Goal: Transaction & Acquisition: Book appointment/travel/reservation

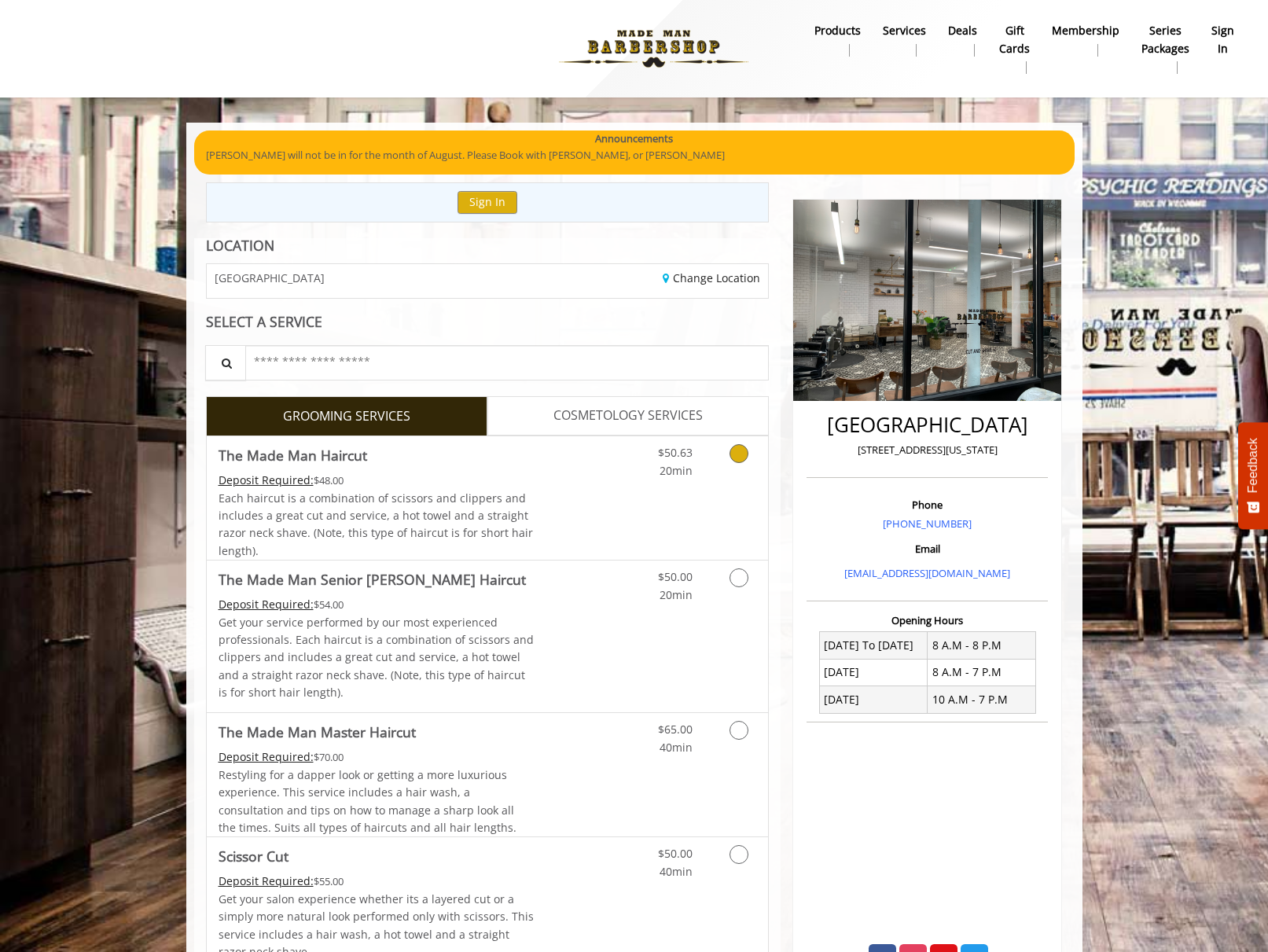
click at [733, 452] on icon "Grooming services" at bounding box center [739, 454] width 19 height 19
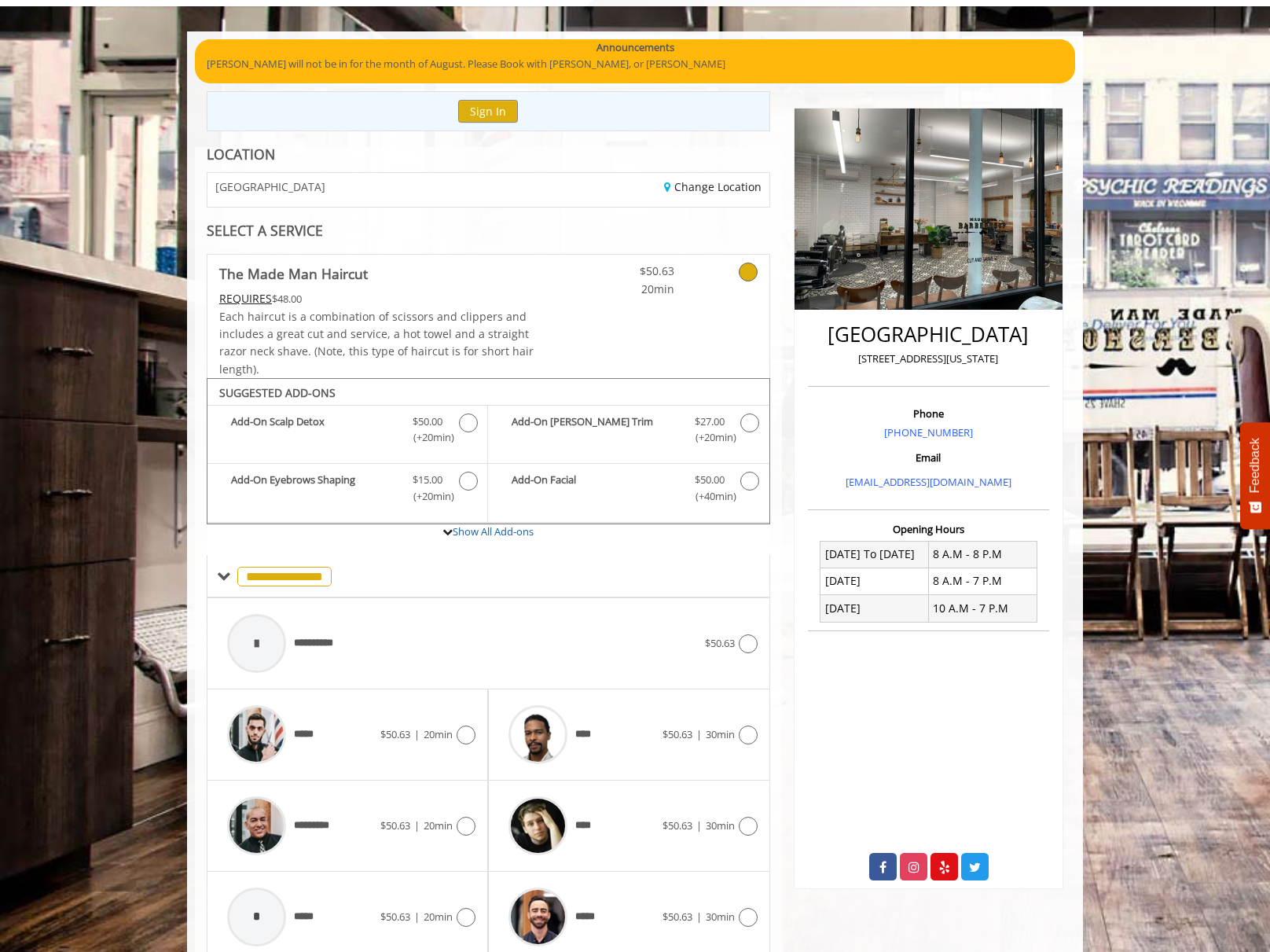
scroll to position [158, 0]
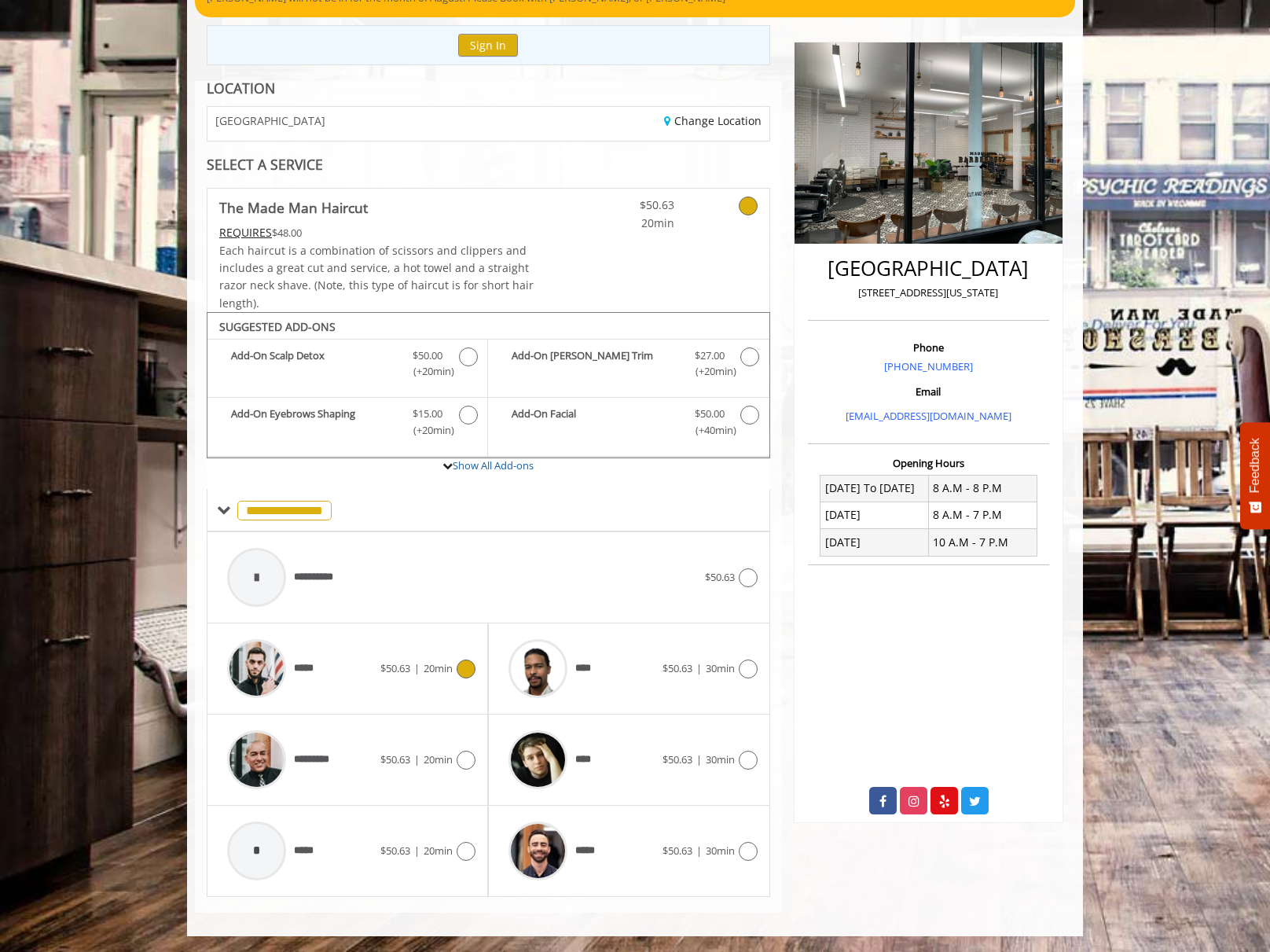
click at [469, 666] on icon at bounding box center [466, 669] width 19 height 19
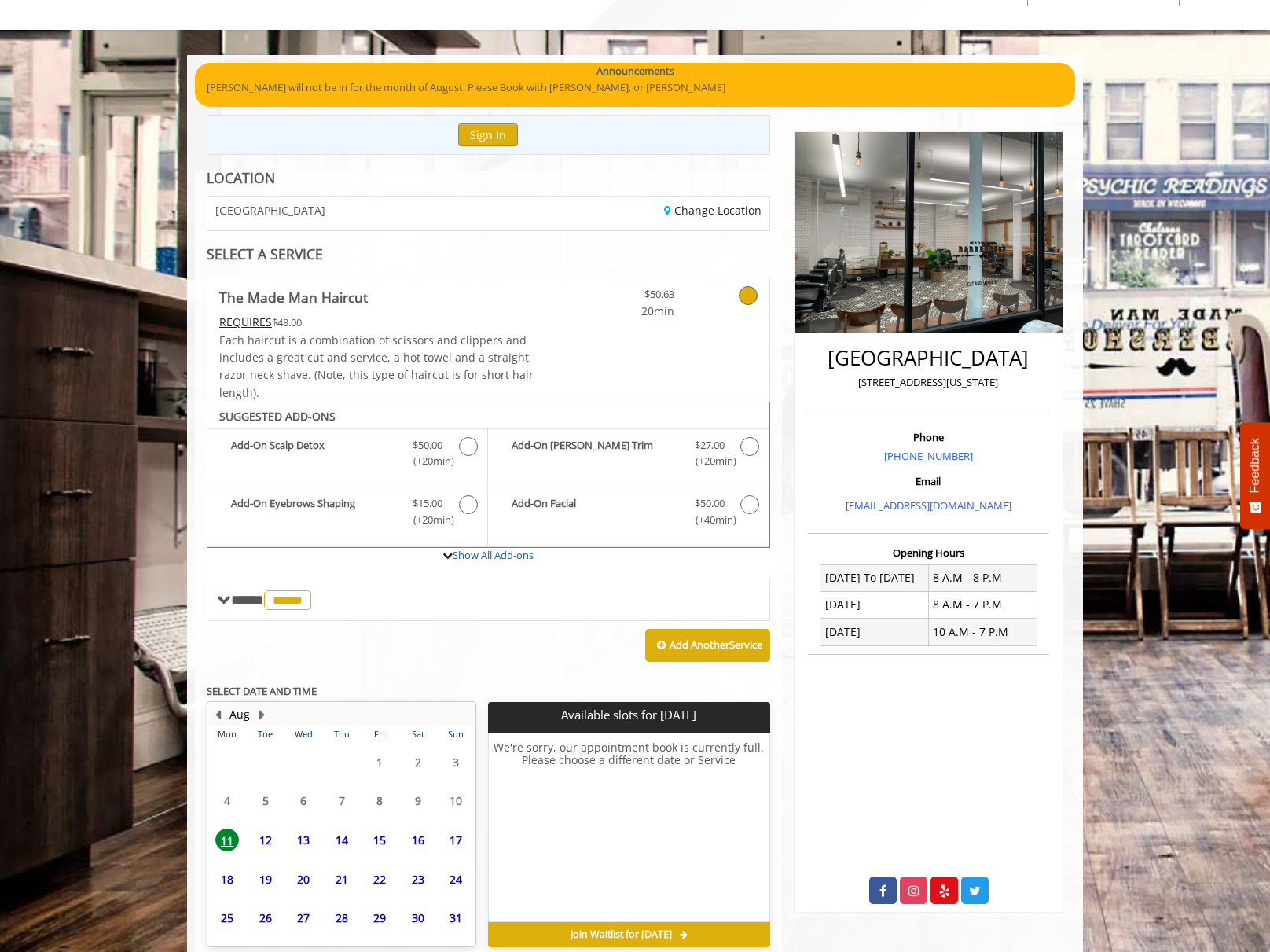
scroll to position [141, 0]
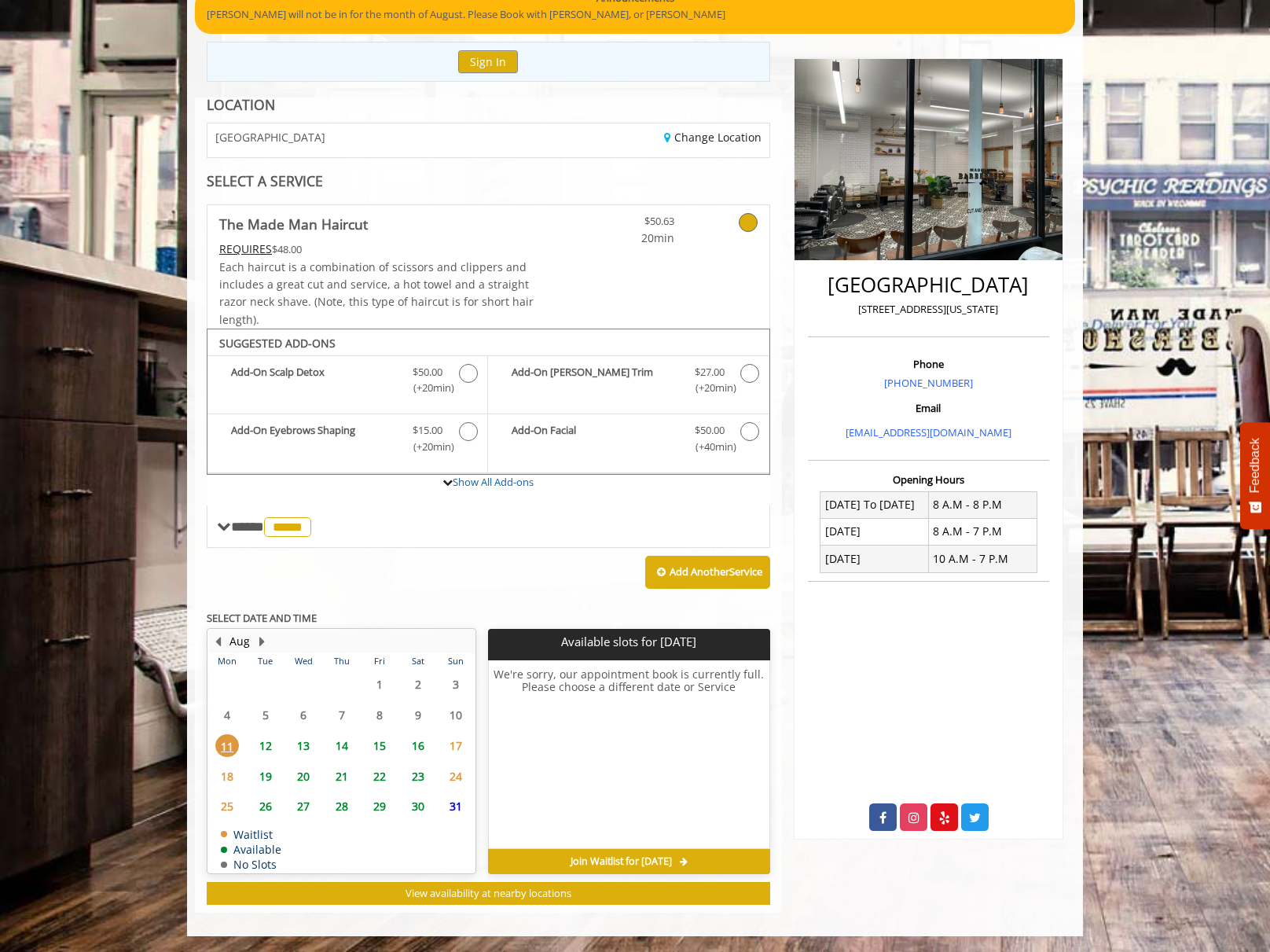
click at [269, 745] on span "12" at bounding box center [265, 746] width 23 height 23
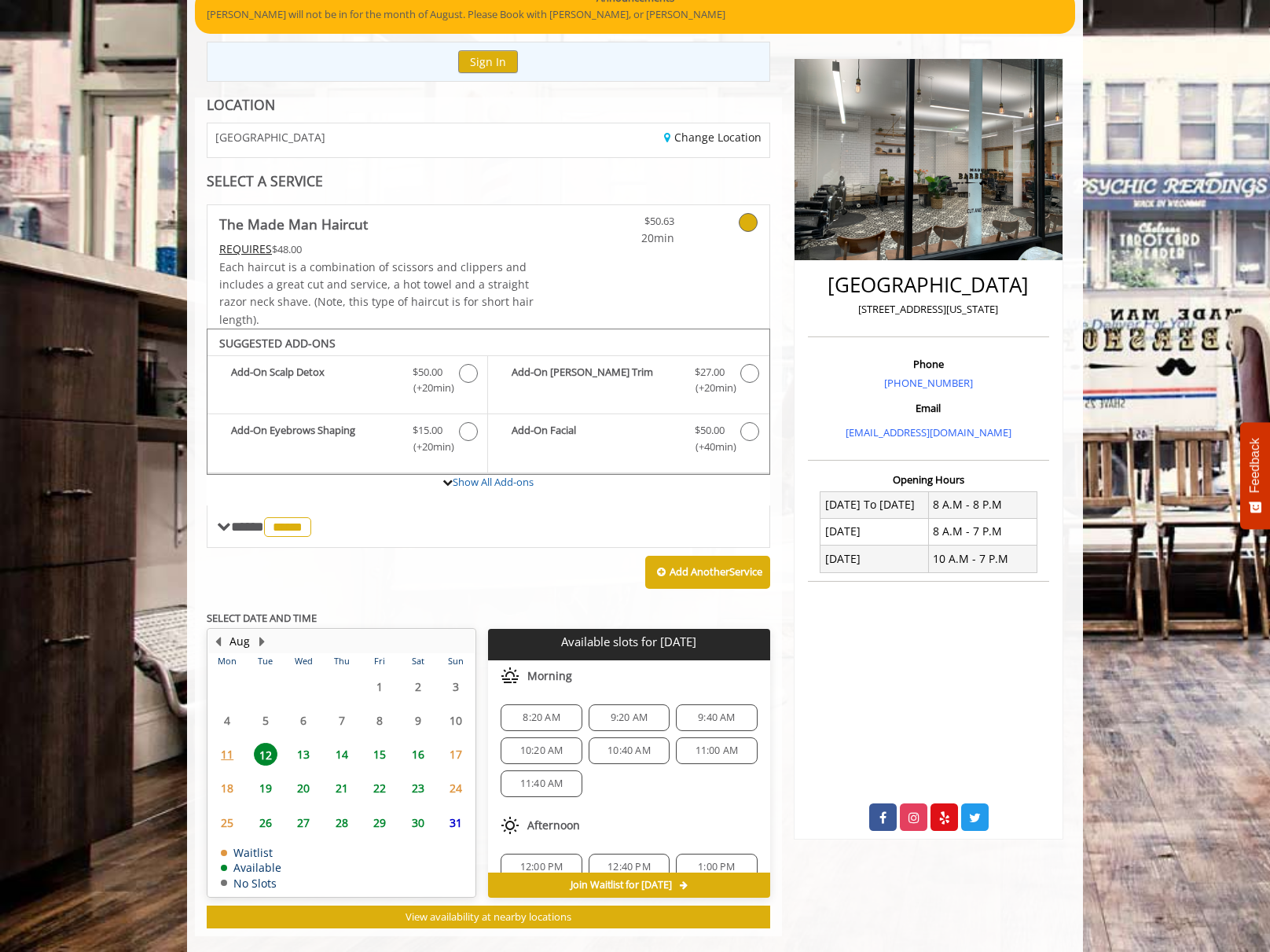
scroll to position [164, 0]
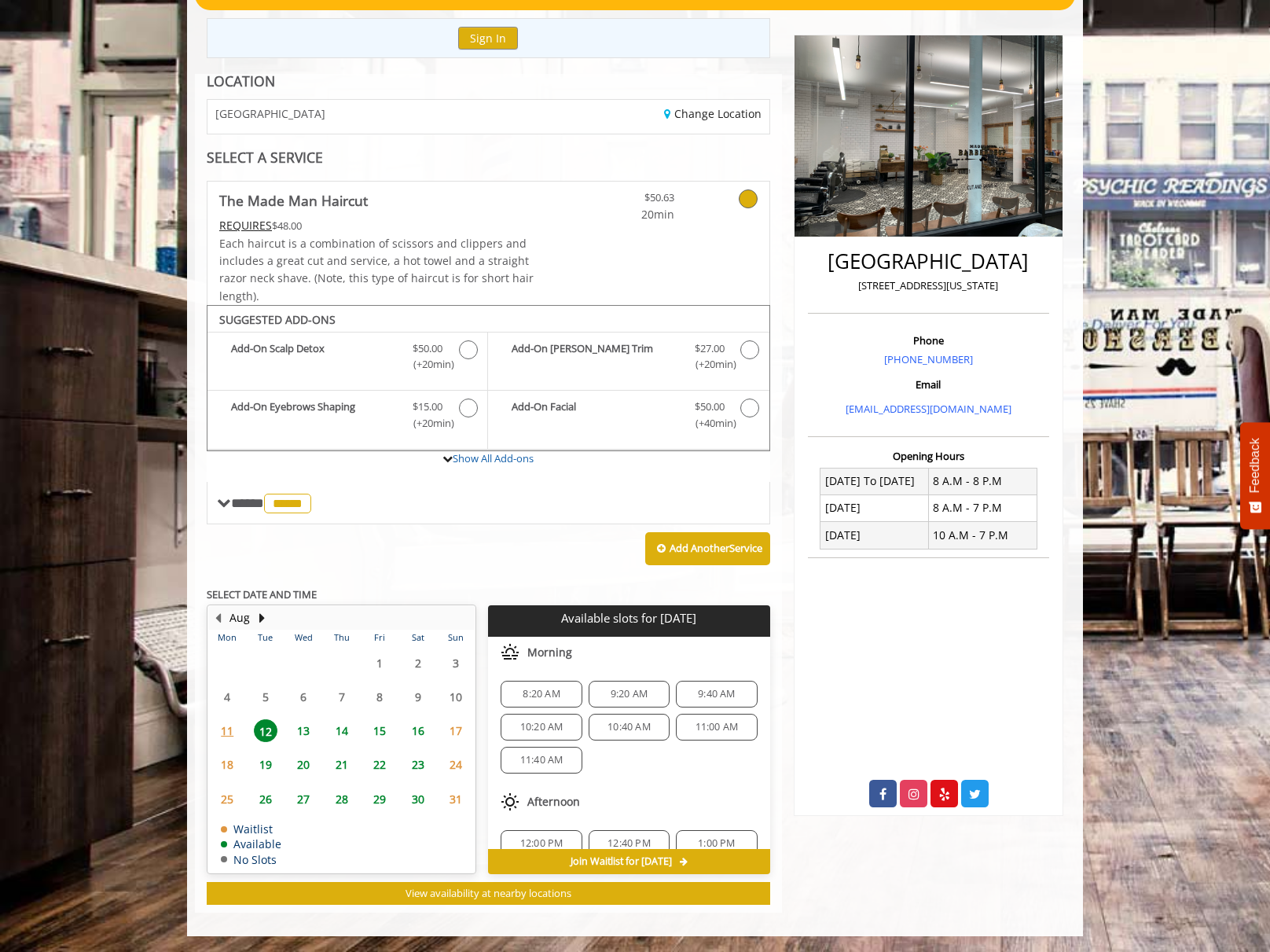
click at [537, 696] on span "8:20 AM" at bounding box center [540, 693] width 37 height 12
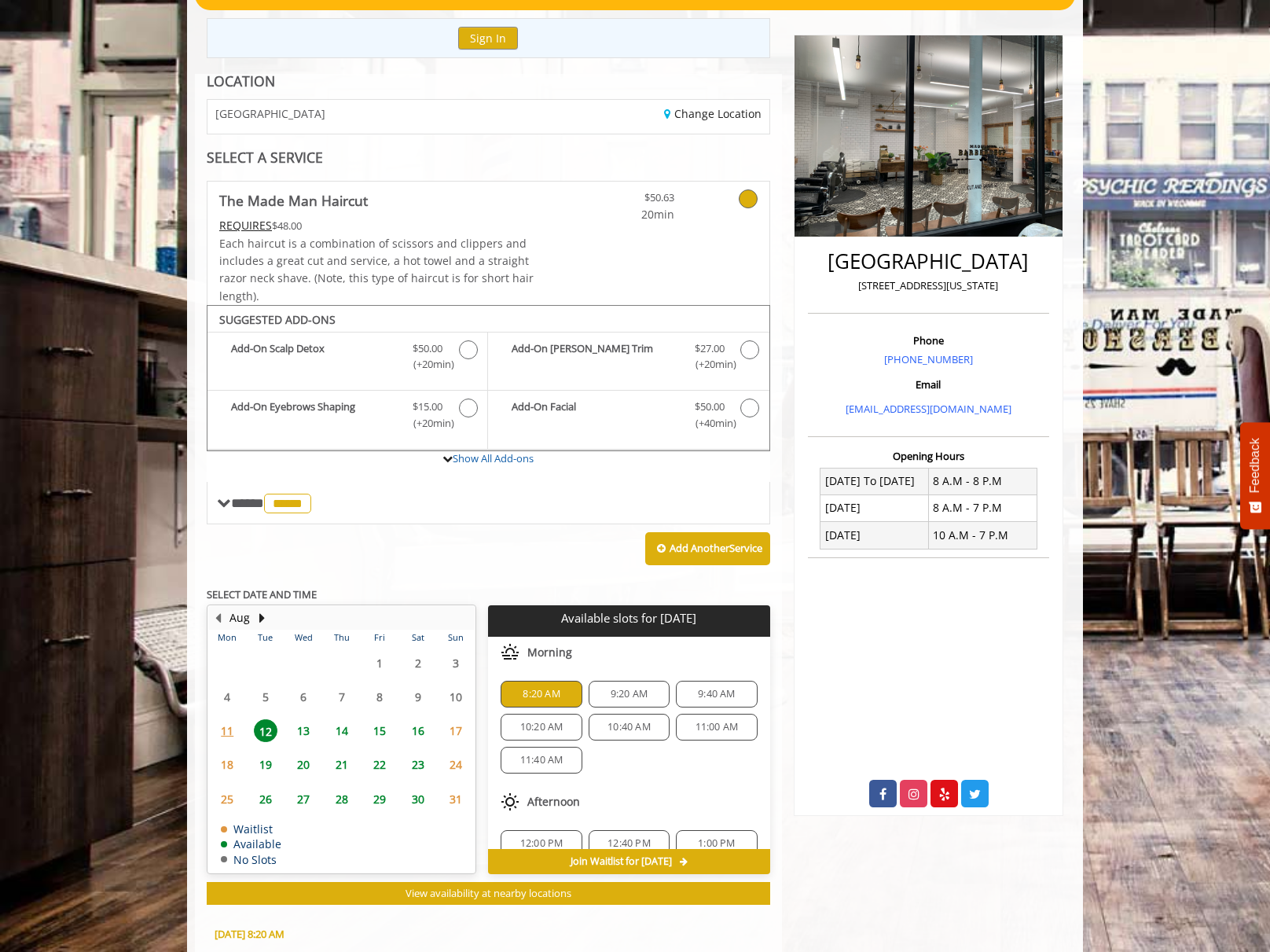
scroll to position [449, 0]
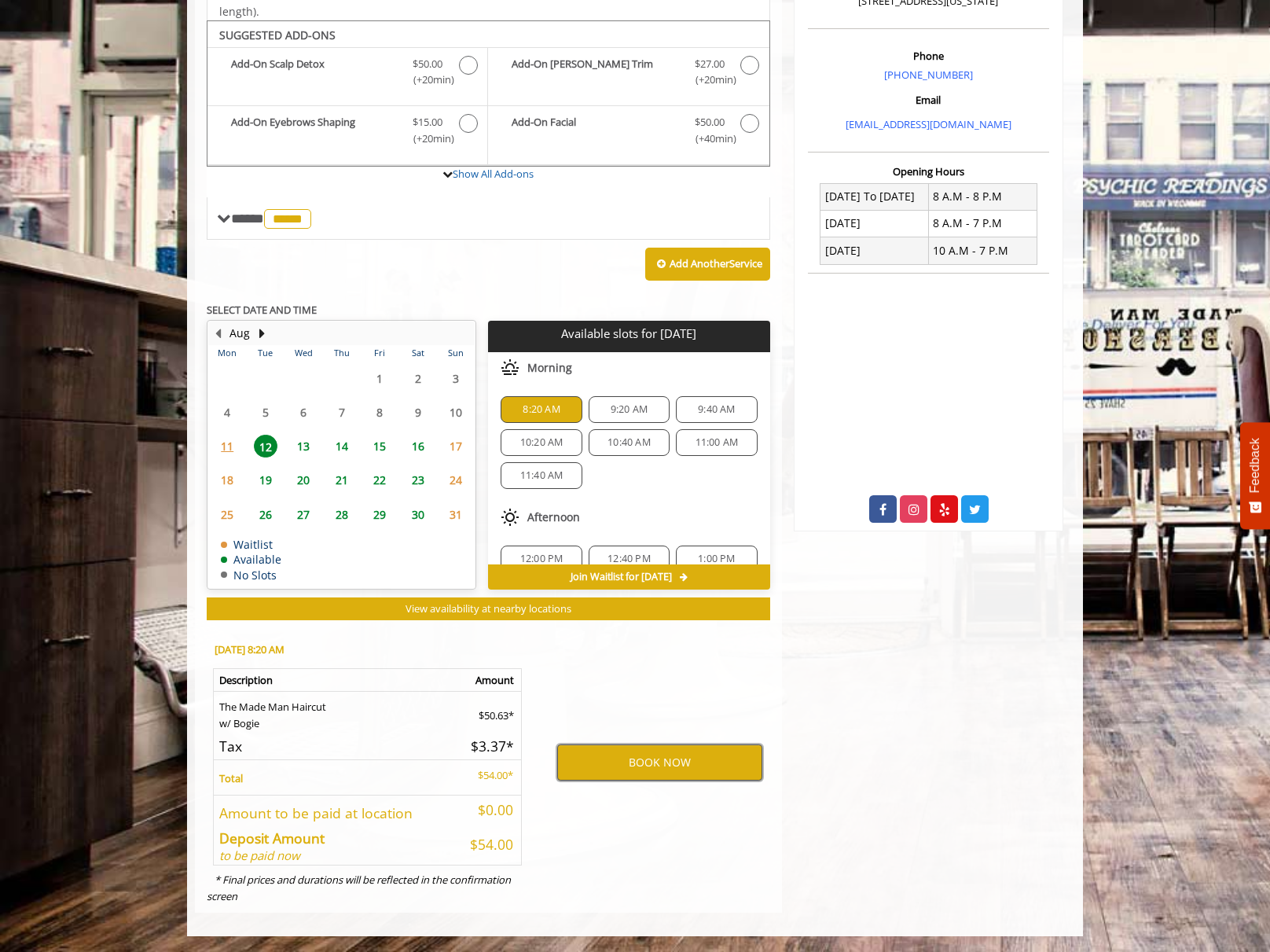
click at [659, 764] on button "BOOK NOW" at bounding box center [659, 763] width 205 height 37
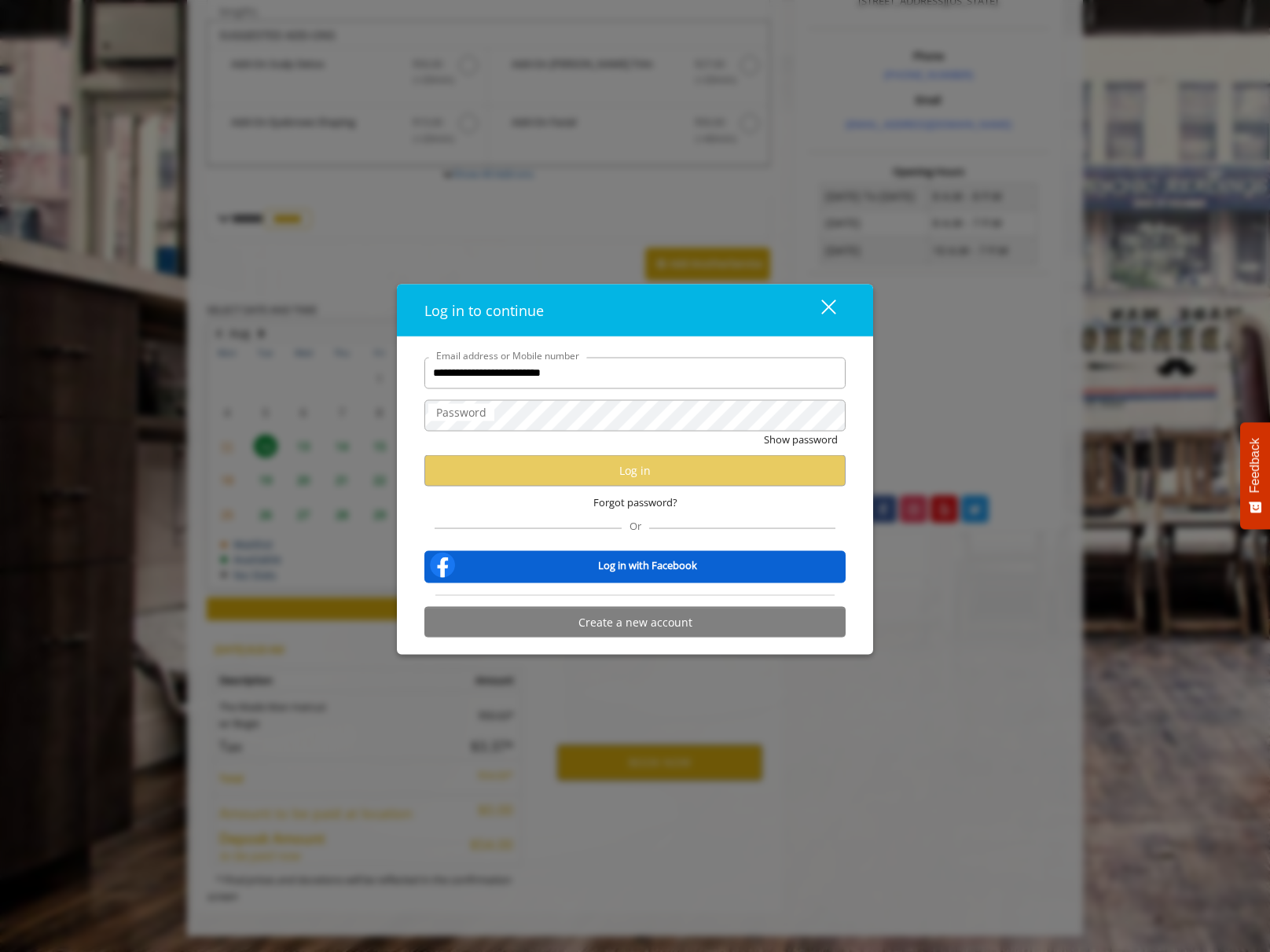
type input "**********"
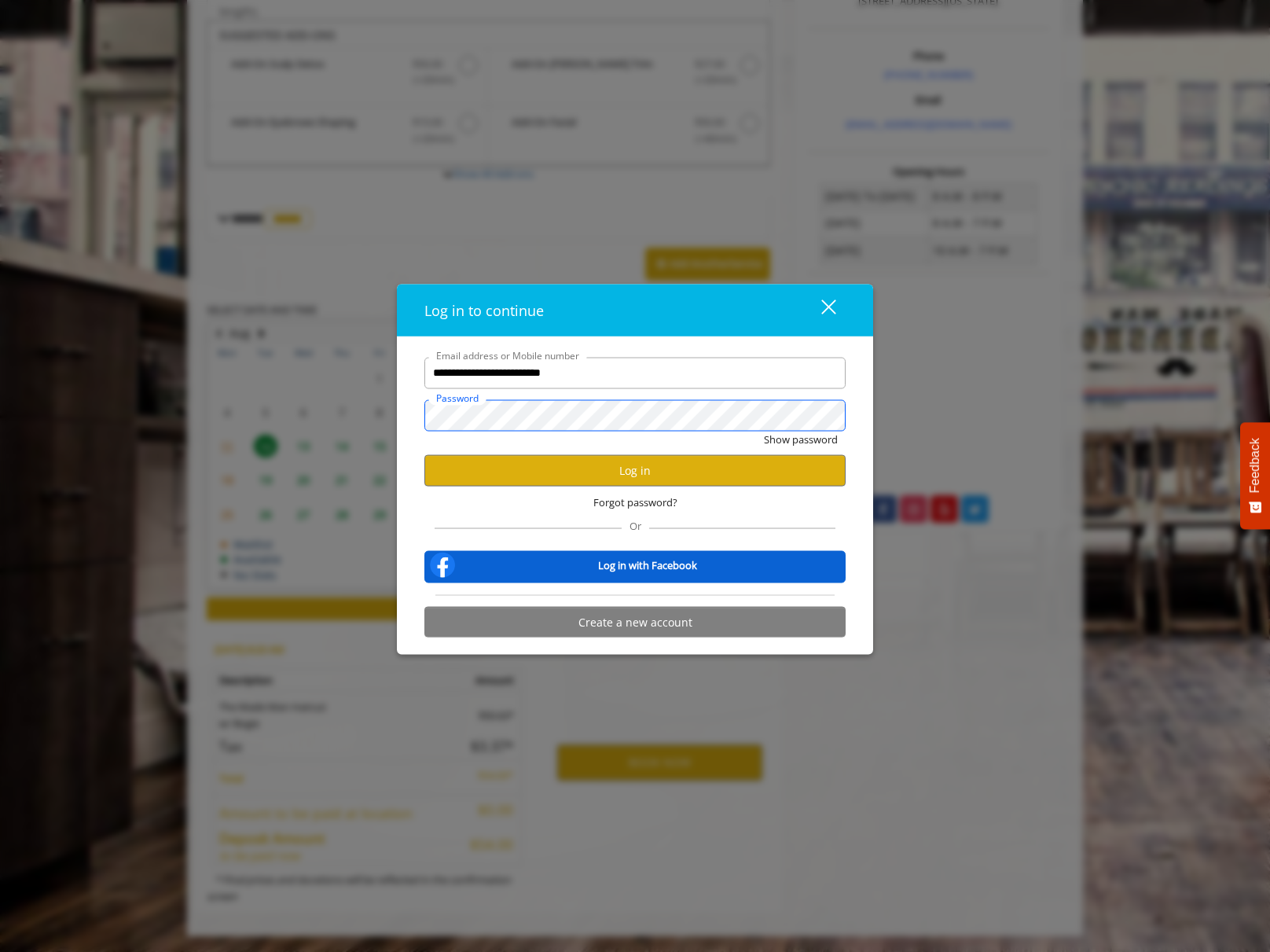
click at [764, 431] on button "Show password" at bounding box center [801, 439] width 74 height 17
click at [763, 470] on button "Log in" at bounding box center [635, 470] width 421 height 31
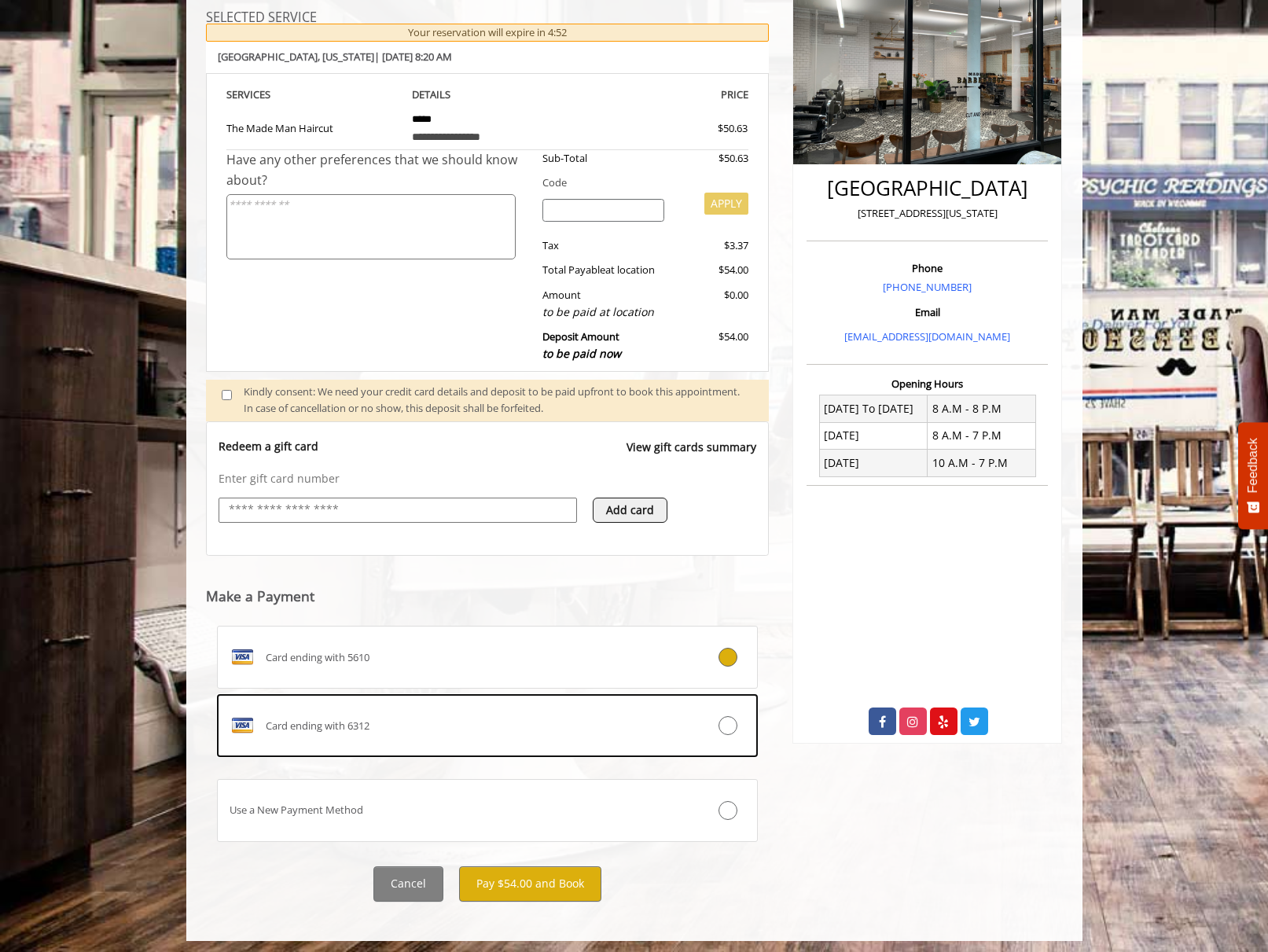
scroll to position [241, 0]
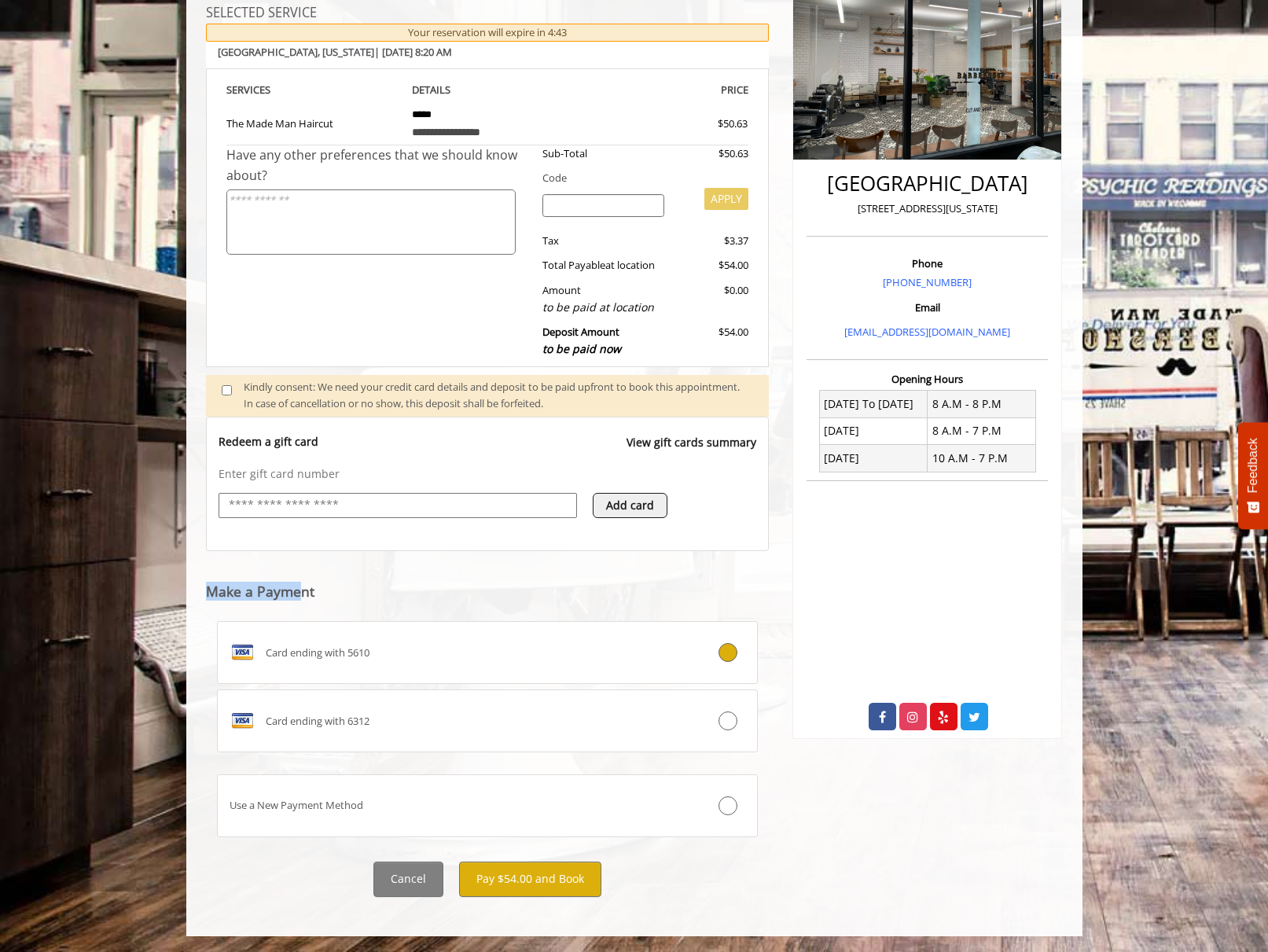
drag, startPoint x: 303, startPoint y: 591, endPoint x: 164, endPoint y: 578, distance: 139.6
click at [164, 578] on body "**********" at bounding box center [634, 408] width 1268 height 1055
click at [334, 594] on h5 "Make a Payment" at bounding box center [488, 595] width 564 height 21
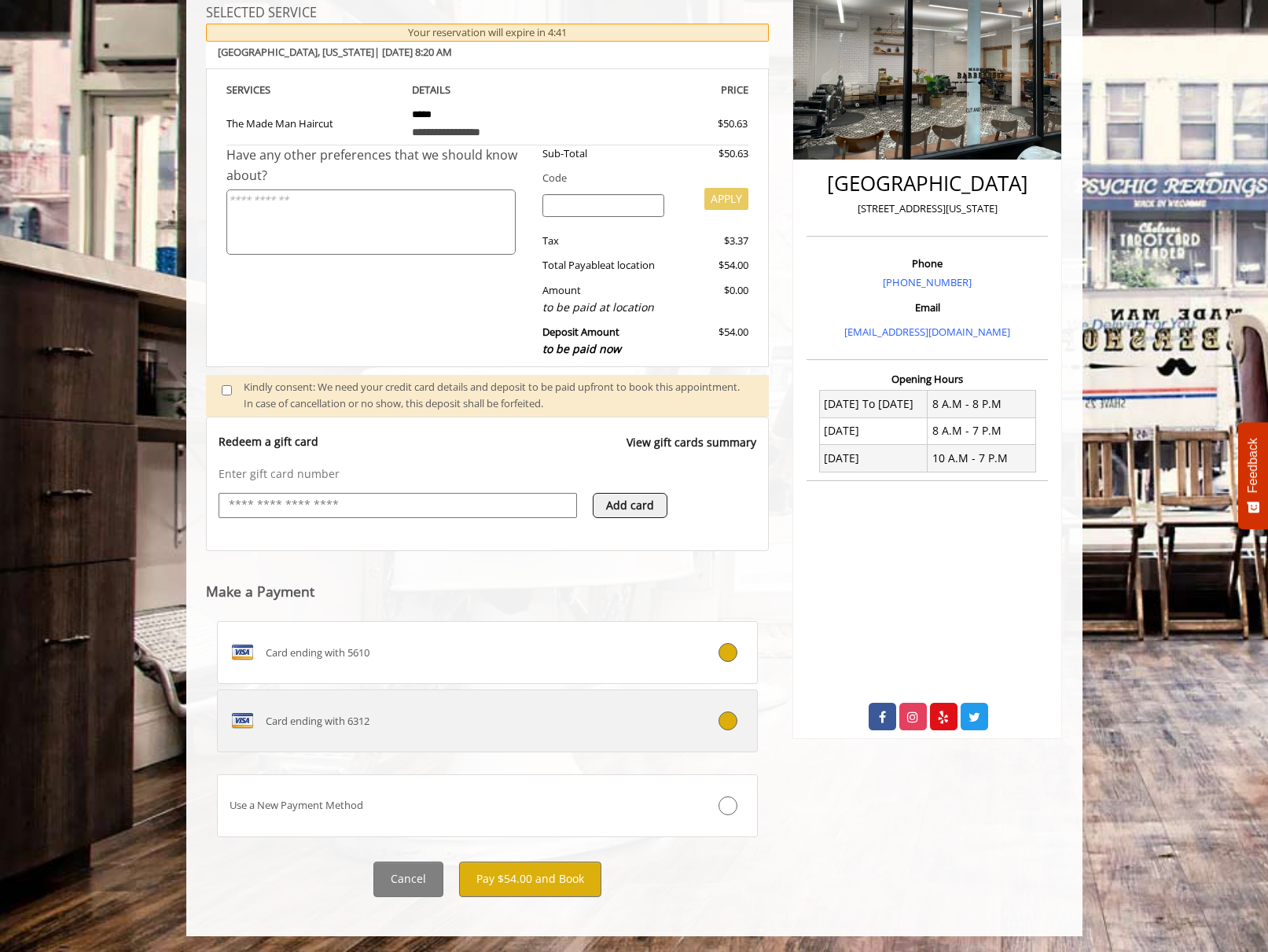
click at [733, 731] on label "Card ending with 6312" at bounding box center [487, 720] width 541 height 63
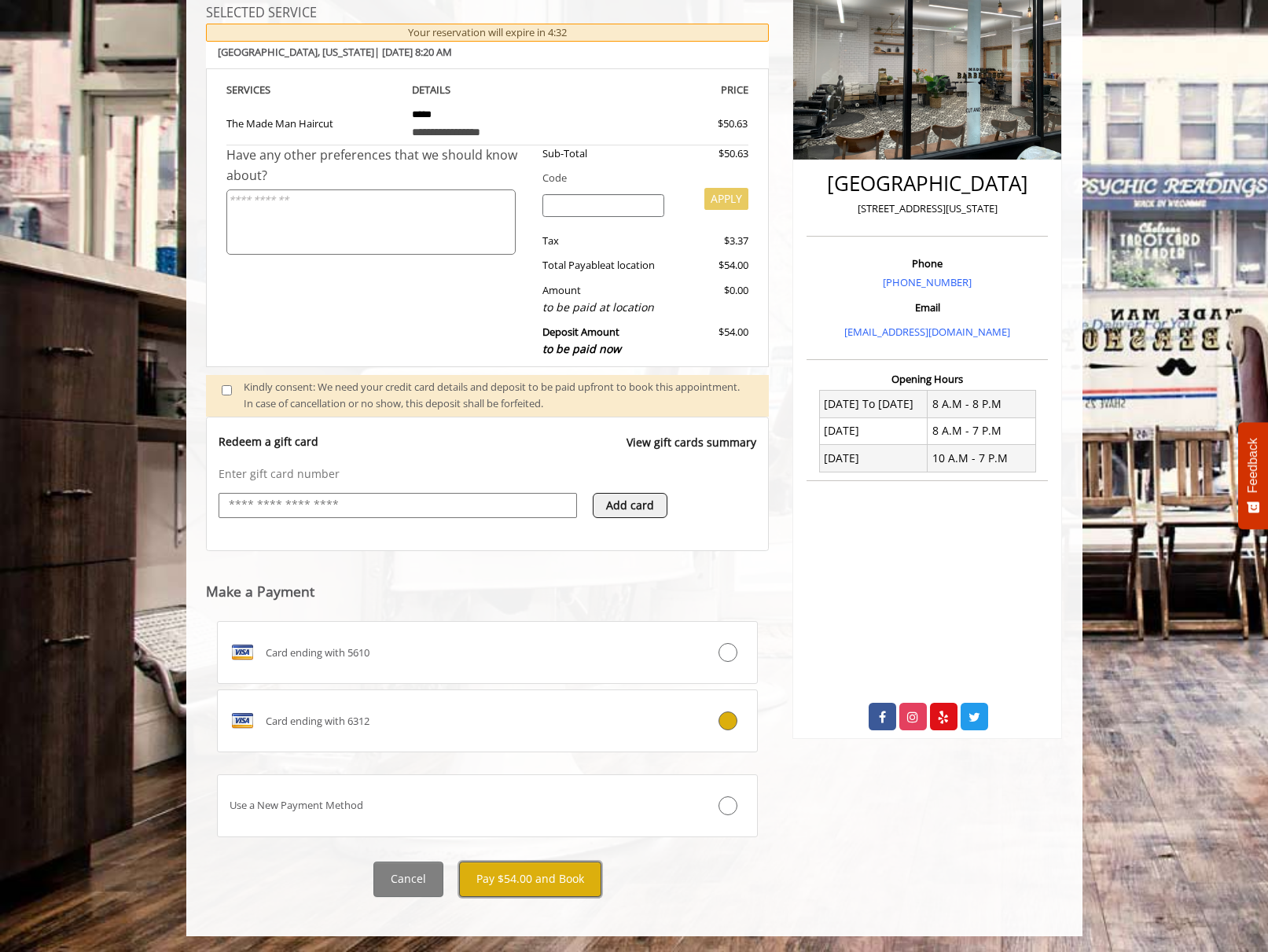
click at [536, 884] on button "Pay $54.00 and Book" at bounding box center [530, 880] width 143 height 36
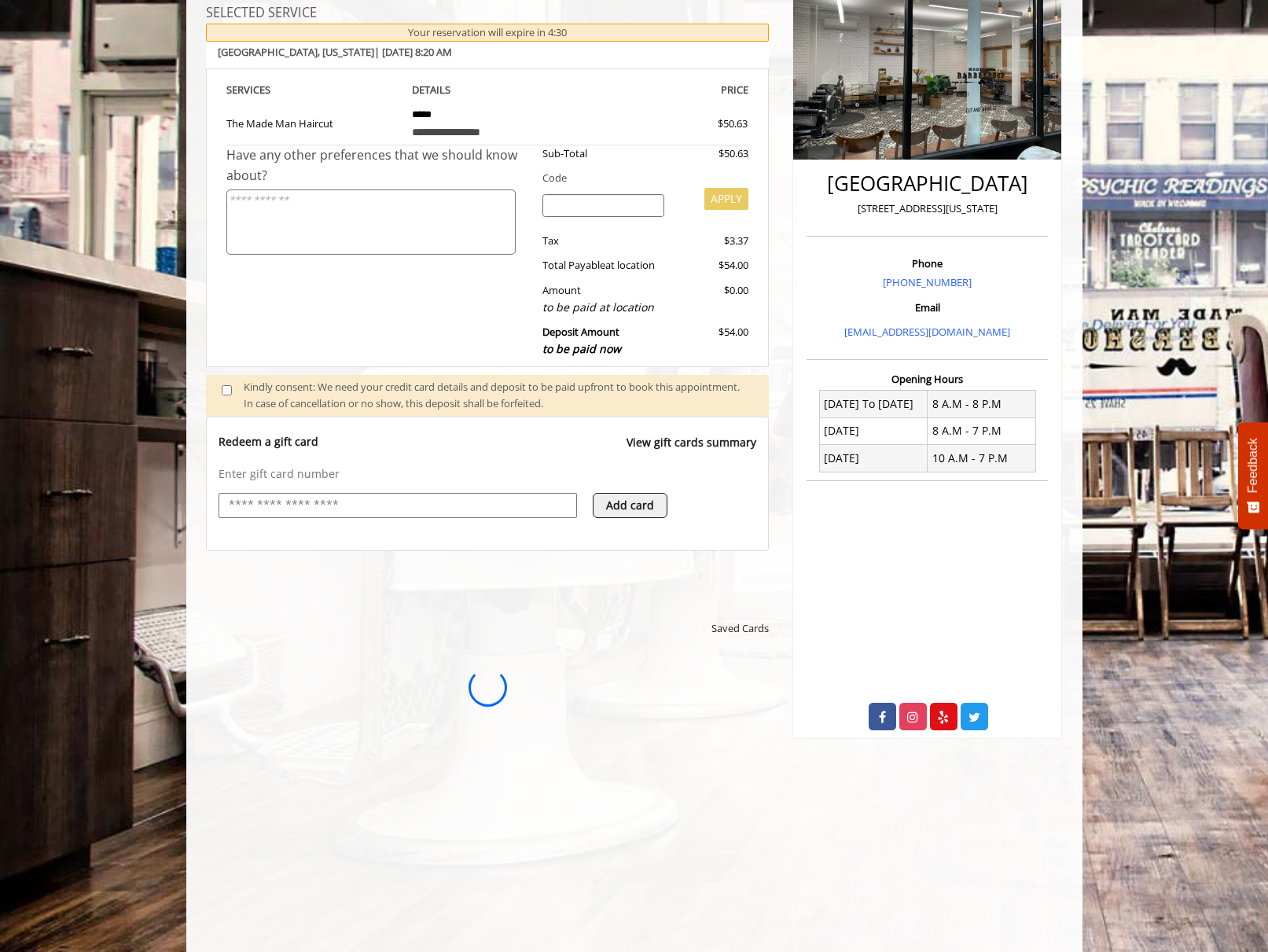
scroll to position [0, 0]
